Goal: Task Accomplishment & Management: Use online tool/utility

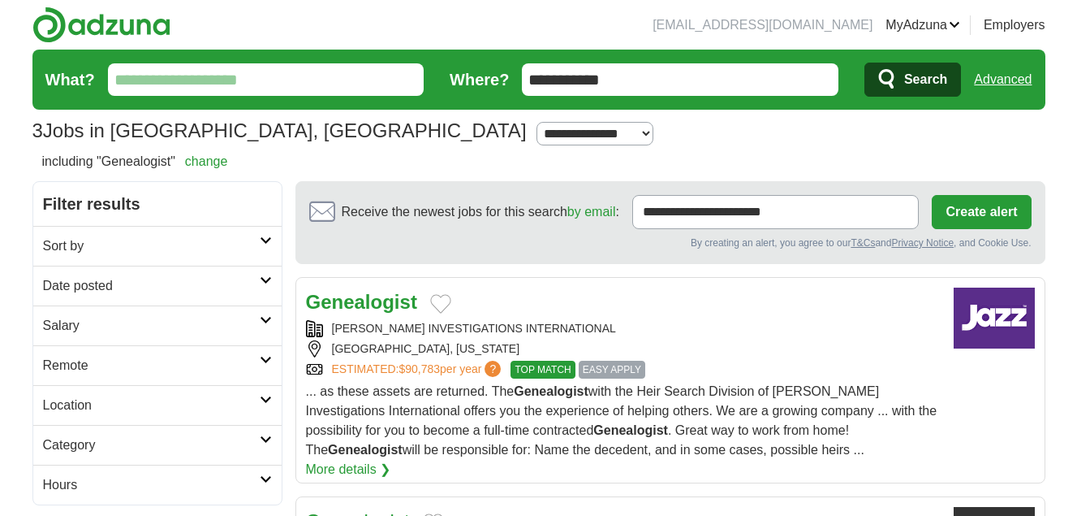
drag, startPoint x: 298, startPoint y: 304, endPoint x: 834, endPoint y: 451, distance: 555.6
click at [834, 451] on article "Genealogist [PERSON_NAME] INVESTIGATIONS INTERNATIONAL [GEOGRAPHIC_DATA], [US_S…" at bounding box center [671, 380] width 750 height 206
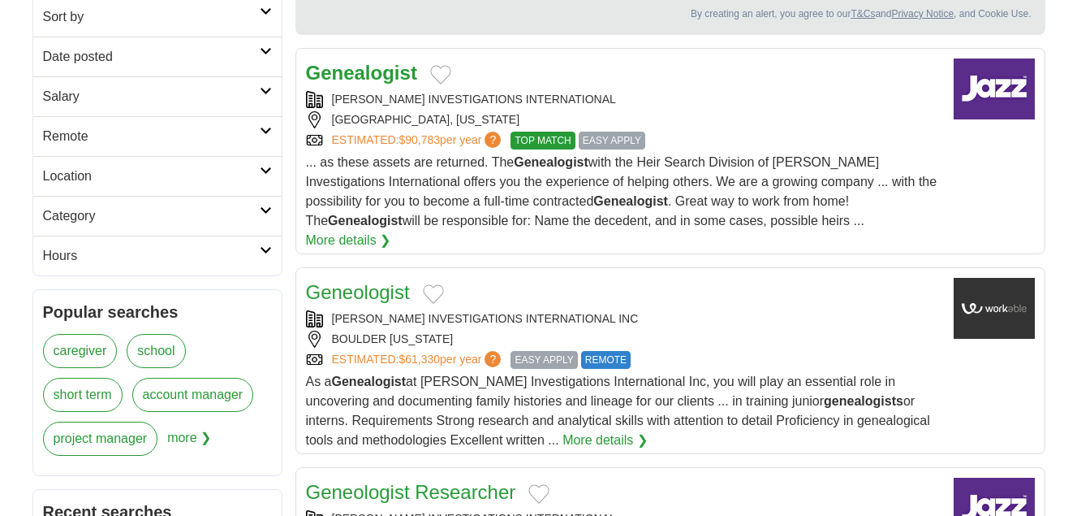
scroll to position [244, 0]
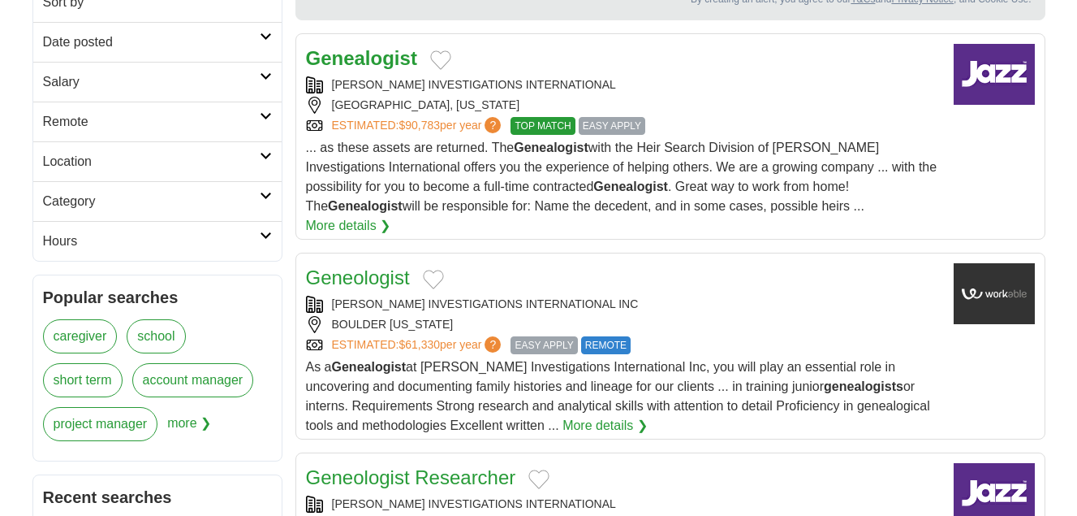
drag, startPoint x: 303, startPoint y: 256, endPoint x: 499, endPoint y: 324, distance: 207.2
click at [499, 324] on article "Geneologist [PERSON_NAME] INVESTIGATIONS INTERNATIONAL INC [GEOGRAPHIC_DATA][US…" at bounding box center [671, 346] width 750 height 187
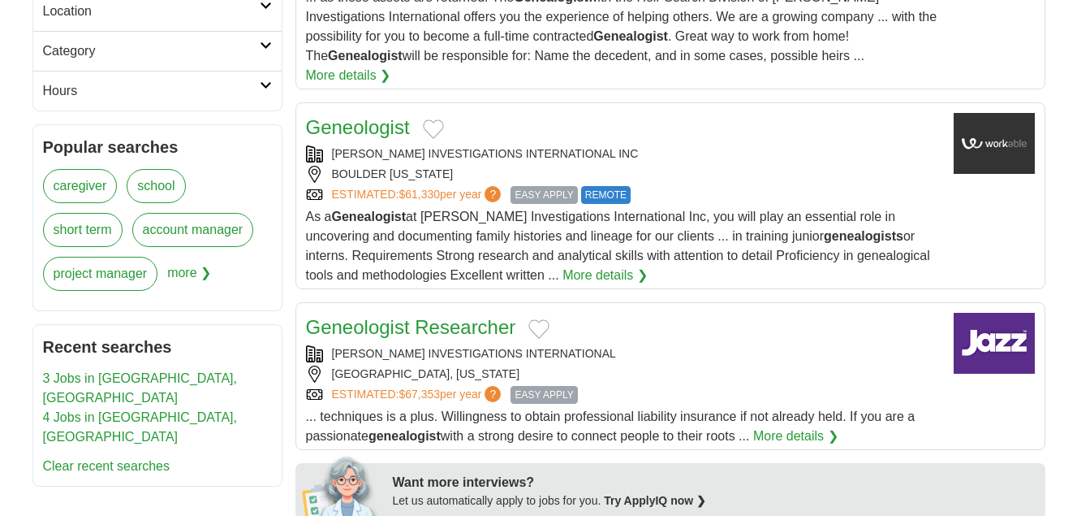
scroll to position [406, 0]
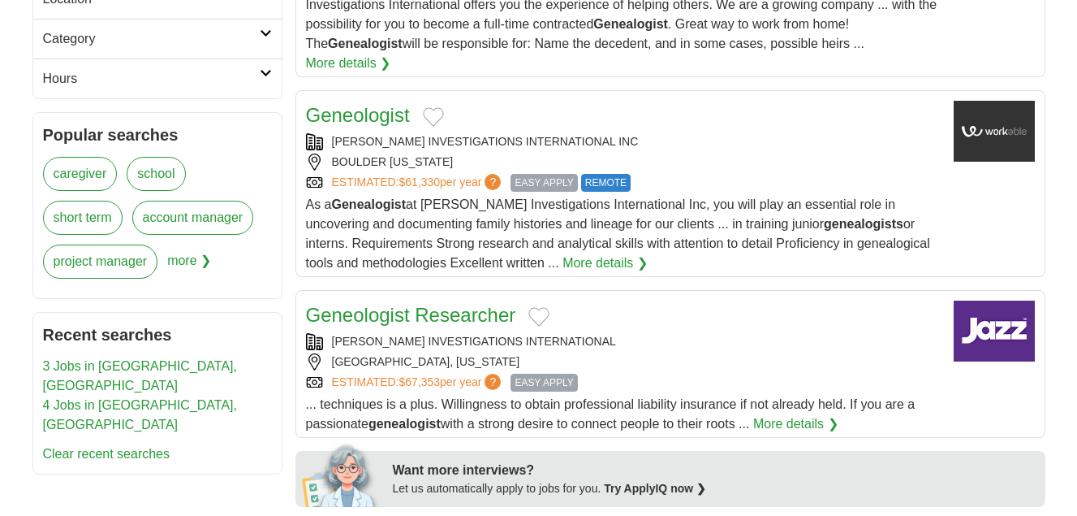
click at [479, 304] on link "Geneologist Researcher" at bounding box center [411, 315] width 210 height 22
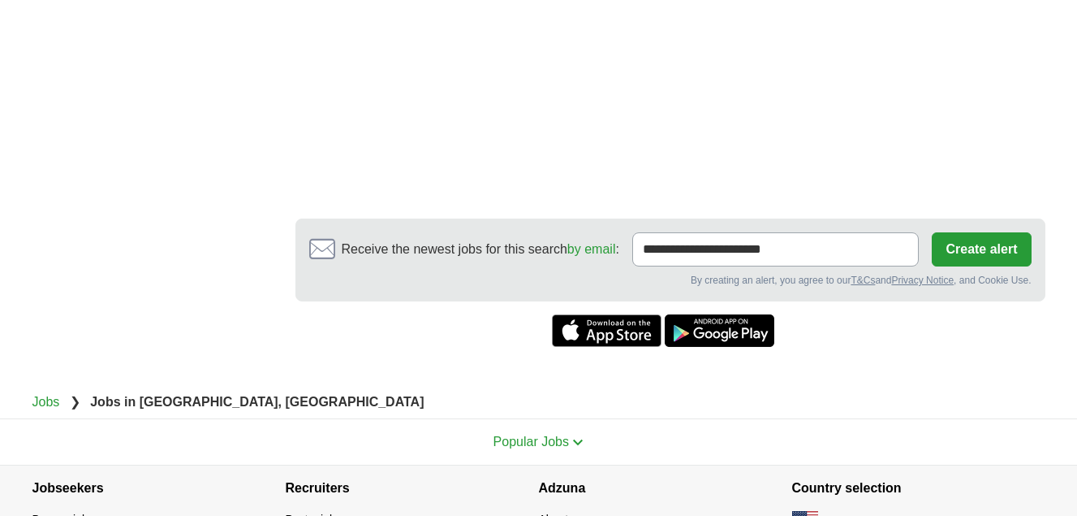
scroll to position [1690, 0]
